Goal: Check status: Check status

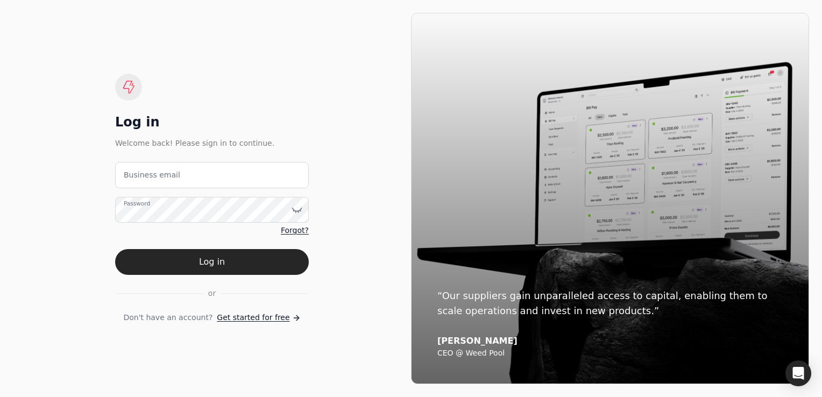
click at [144, 175] on label "Business email" at bounding box center [152, 175] width 57 height 11
click at [144, 175] on email "Business email" at bounding box center [212, 175] width 194 height 26
type email "[EMAIL_ADDRESS][DOMAIN_NAME]"
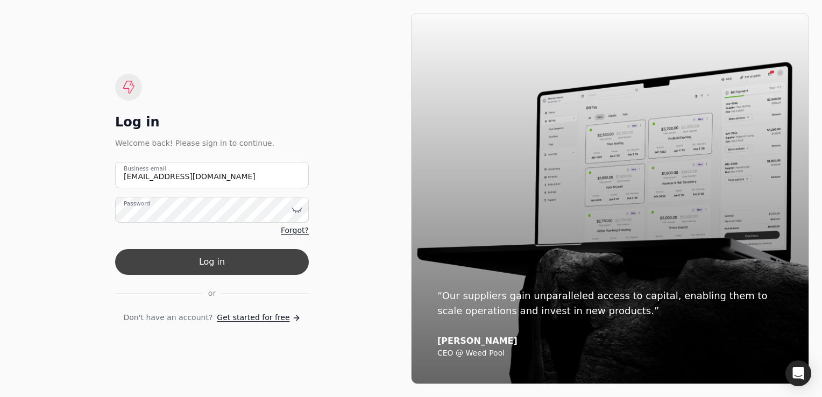
click at [243, 259] on button "Log in" at bounding box center [212, 262] width 194 height 26
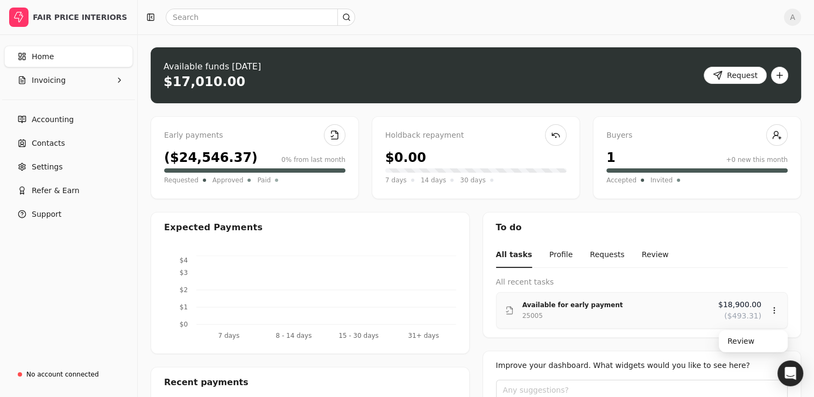
click at [665, 300] on div "Available for early payment" at bounding box center [616, 305] width 187 height 11
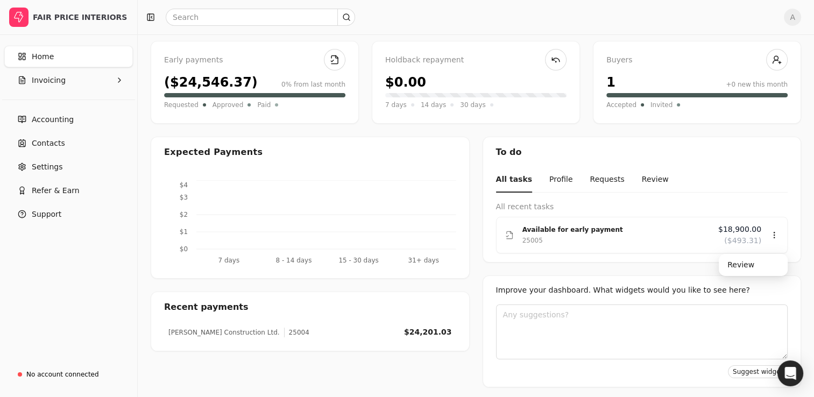
scroll to position [76, 0]
click at [55, 82] on span "Invoicing" at bounding box center [49, 80] width 34 height 11
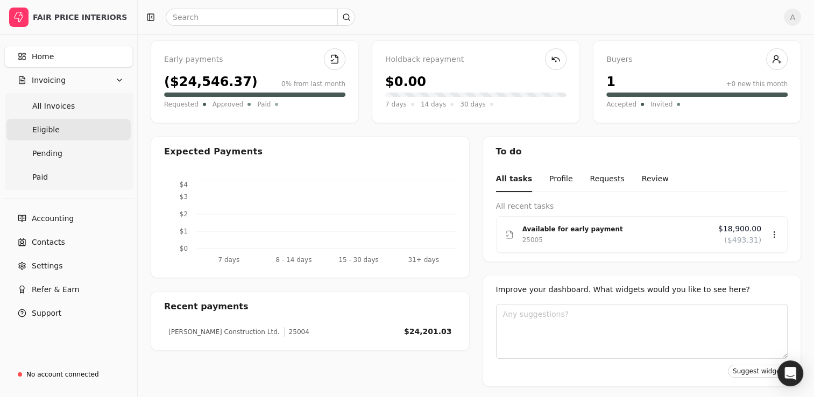
click at [60, 129] on link "Eligible" at bounding box center [68, 130] width 124 height 22
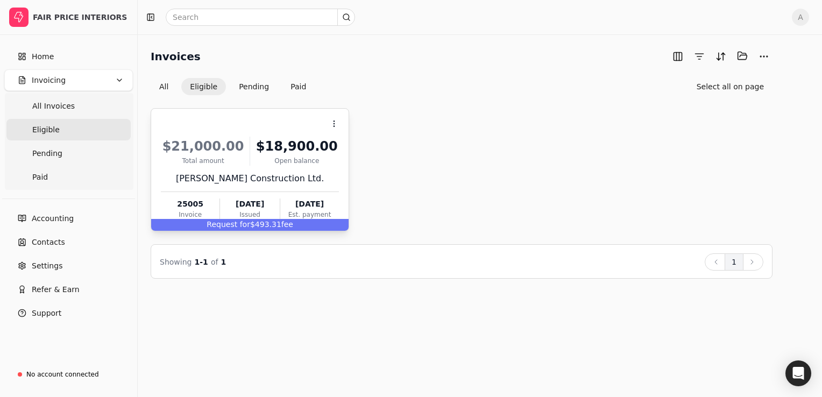
click at [224, 152] on div "$21,000.00" at bounding box center [203, 146] width 84 height 19
